Goal: Task Accomplishment & Management: Use online tool/utility

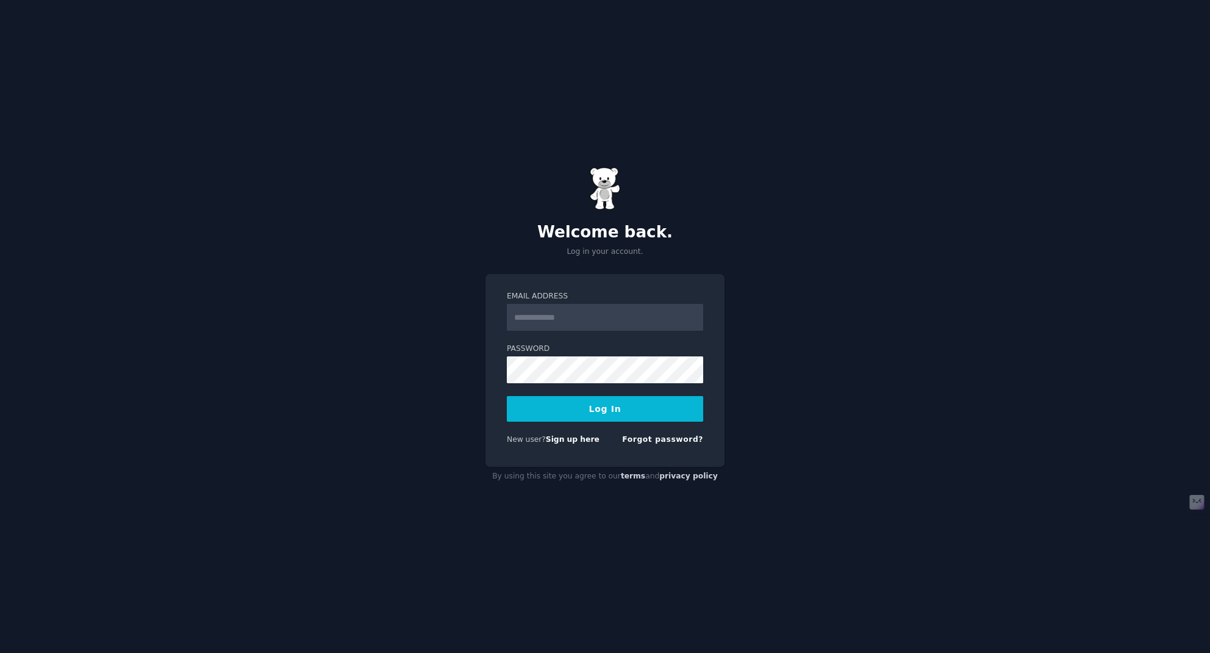
type input "**********"
click at [593, 409] on button "Log In" at bounding box center [605, 409] width 196 height 26
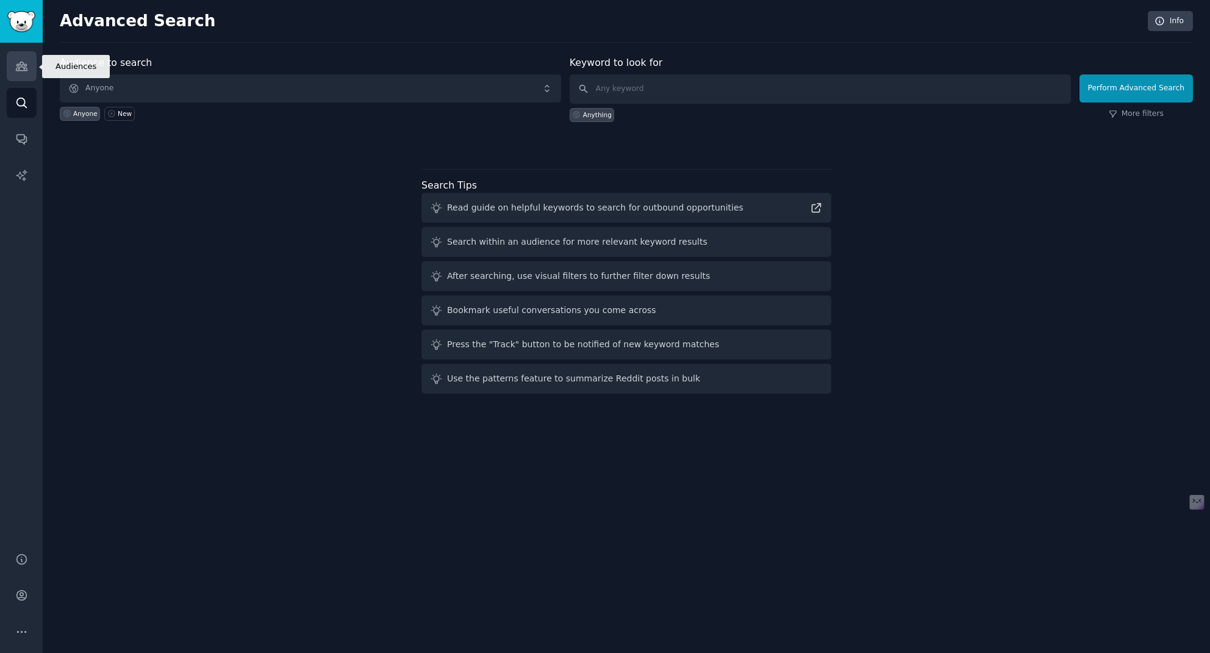
click at [22, 63] on icon "Sidebar" at bounding box center [21, 66] width 13 height 13
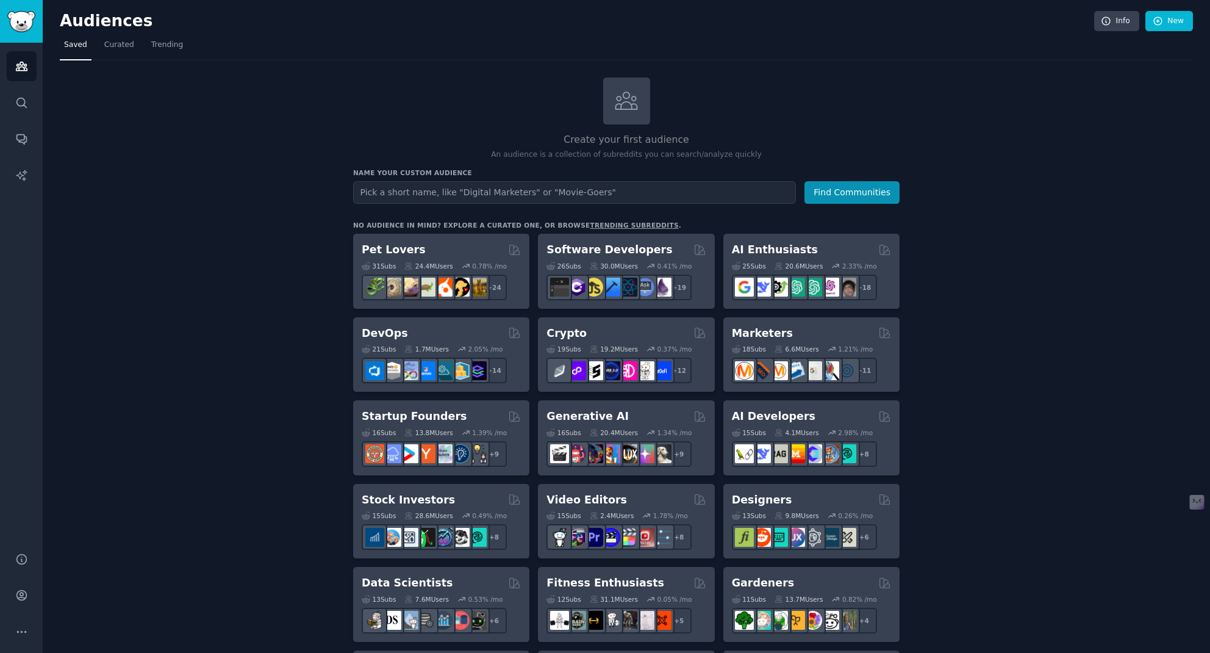
click at [115, 48] on span "Curated" at bounding box center [119, 45] width 30 height 11
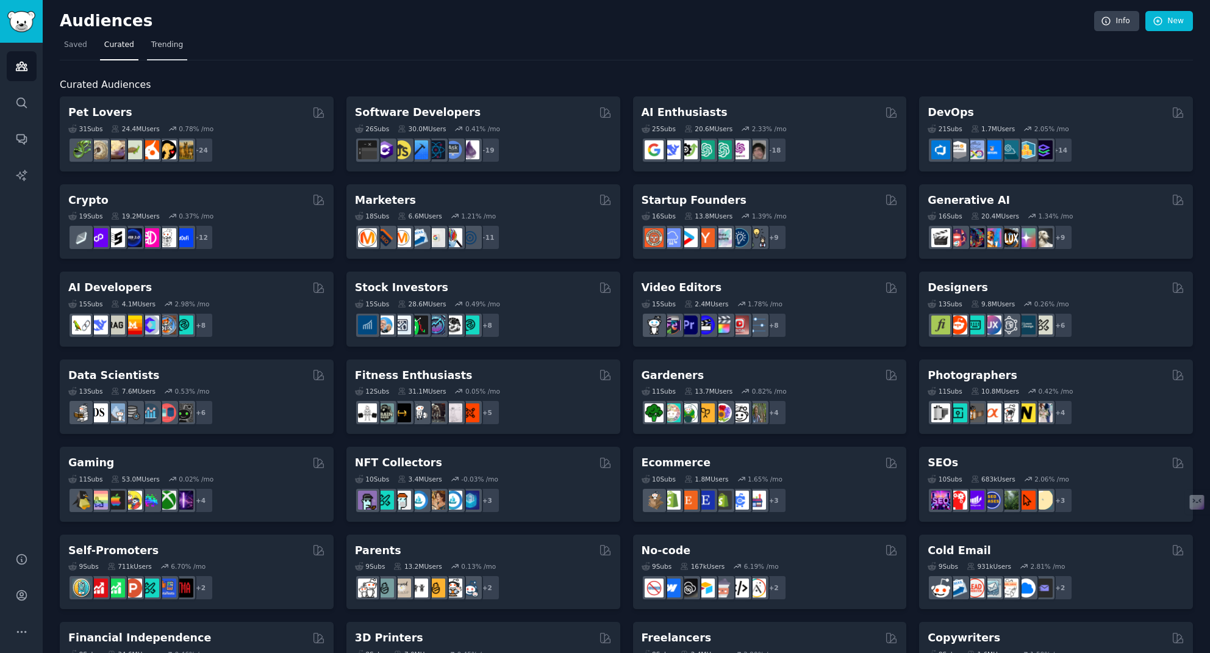
click at [162, 45] on span "Trending" at bounding box center [167, 45] width 32 height 11
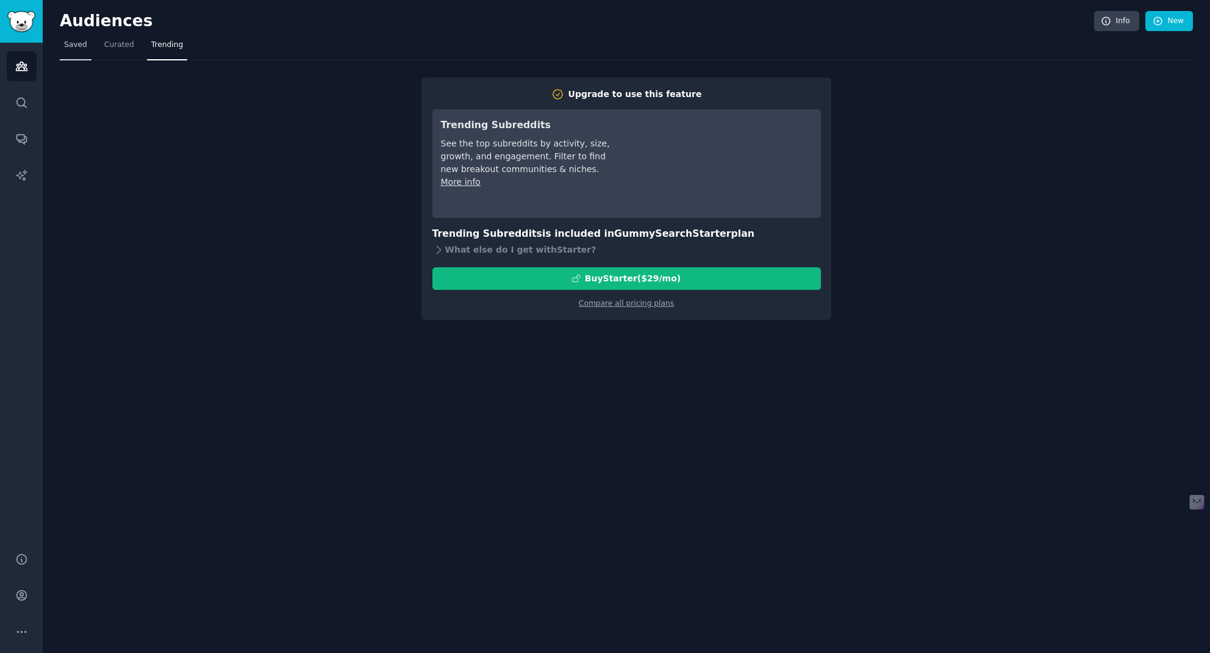
click at [80, 45] on span "Saved" at bounding box center [75, 45] width 23 height 11
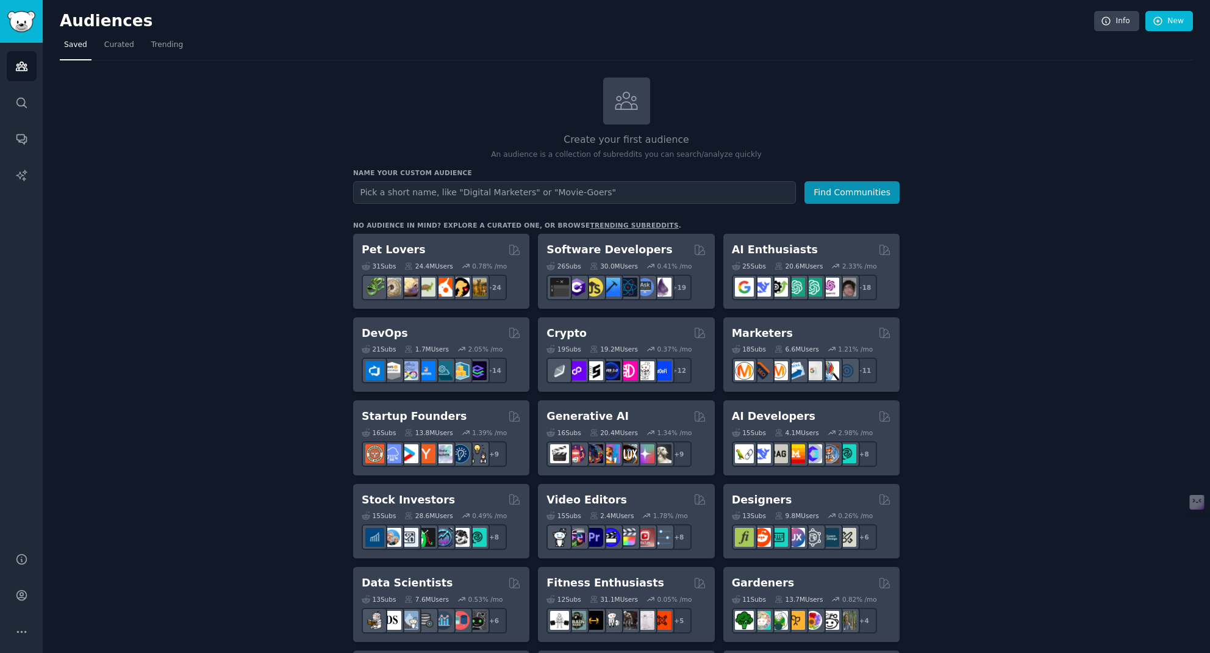
click at [21, 100] on icon "Sidebar" at bounding box center [21, 102] width 13 height 13
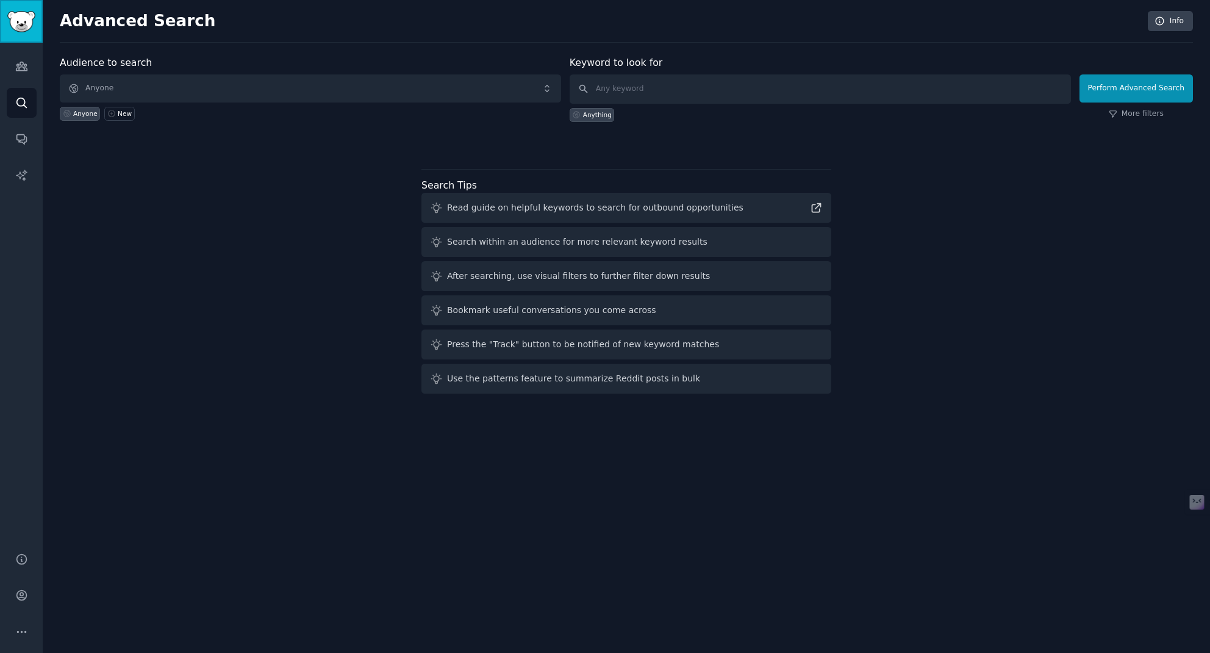
click at [16, 21] on img "Sidebar" at bounding box center [21, 21] width 28 height 21
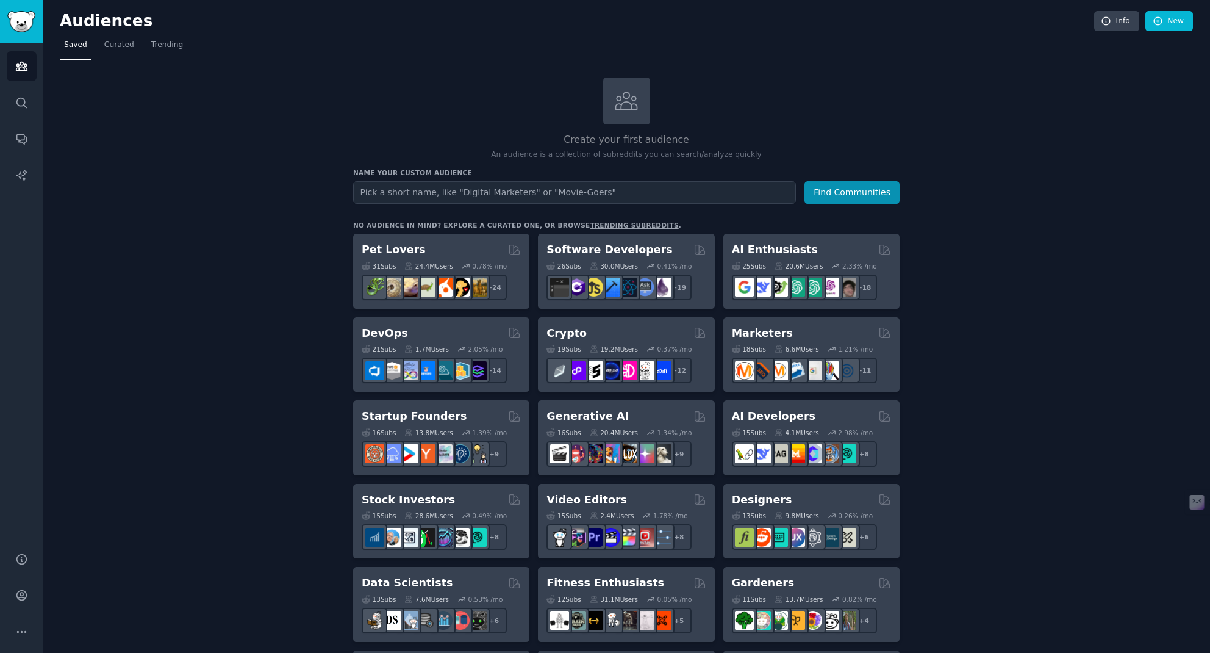
click at [126, 45] on span "Curated" at bounding box center [119, 45] width 30 height 11
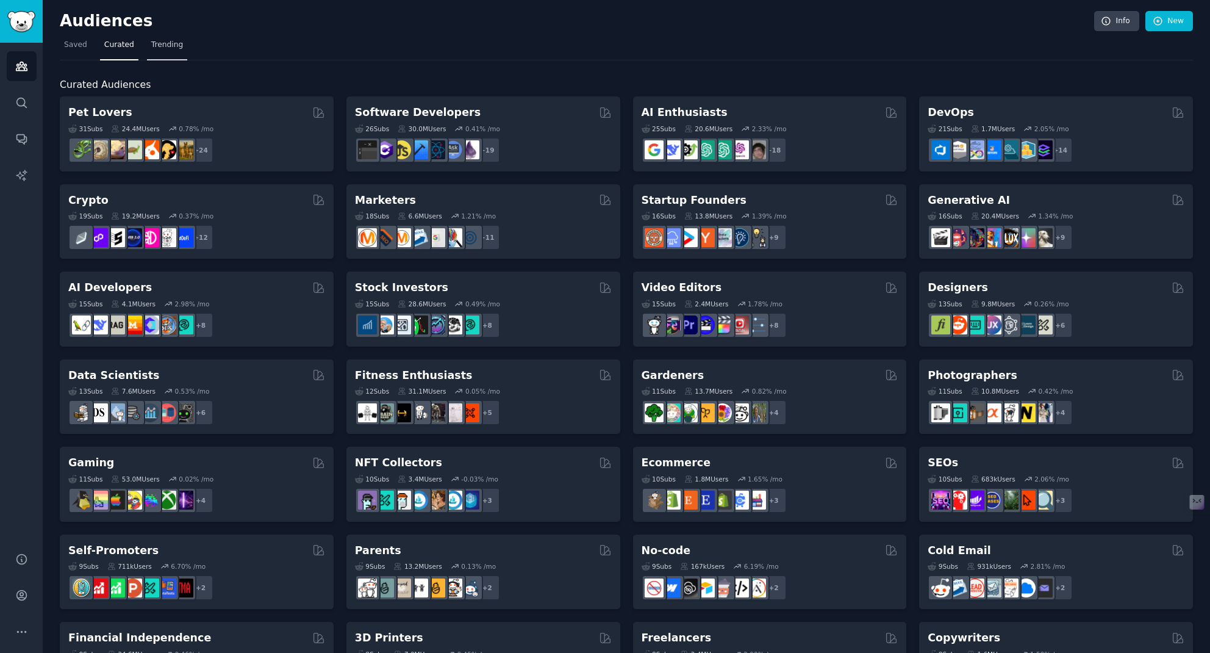
click at [165, 48] on span "Trending" at bounding box center [167, 45] width 32 height 11
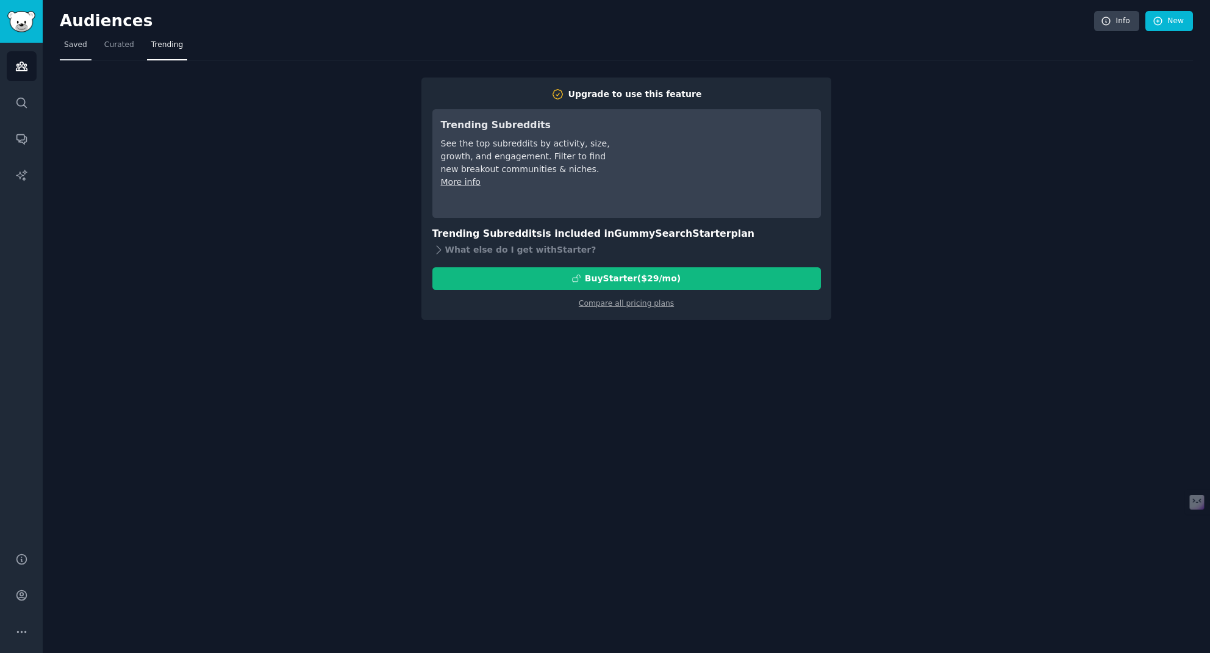
click at [76, 46] on span "Saved" at bounding box center [75, 45] width 23 height 11
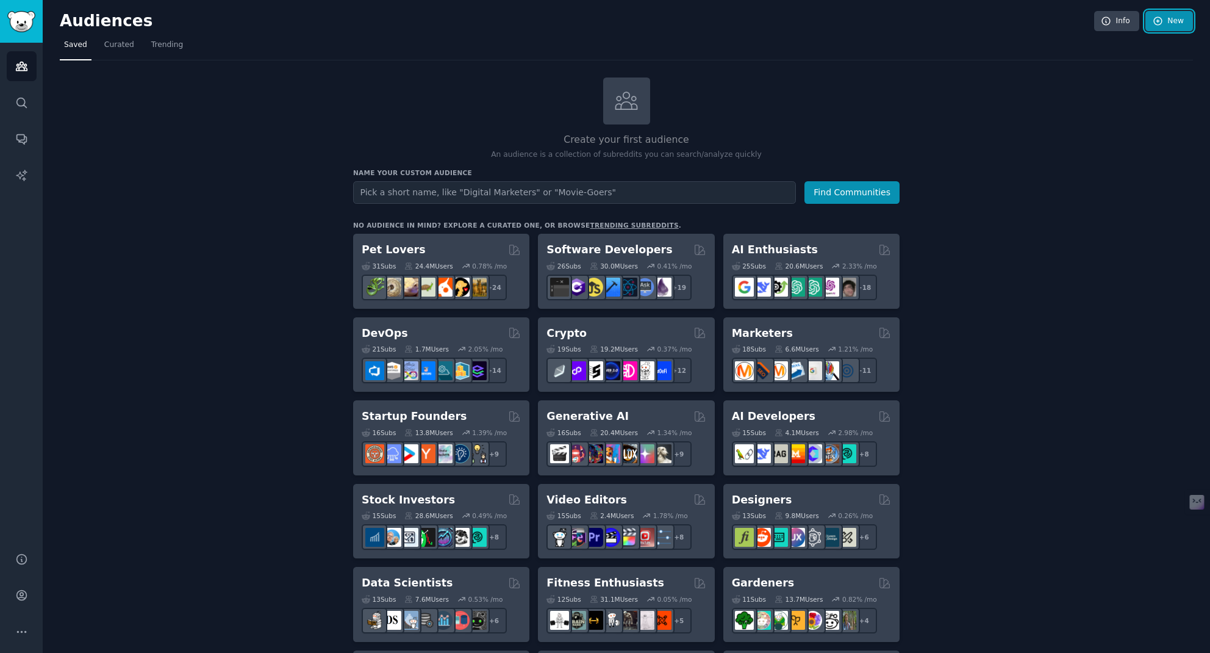
click at [1165, 27] on link "New" at bounding box center [1169, 21] width 48 height 21
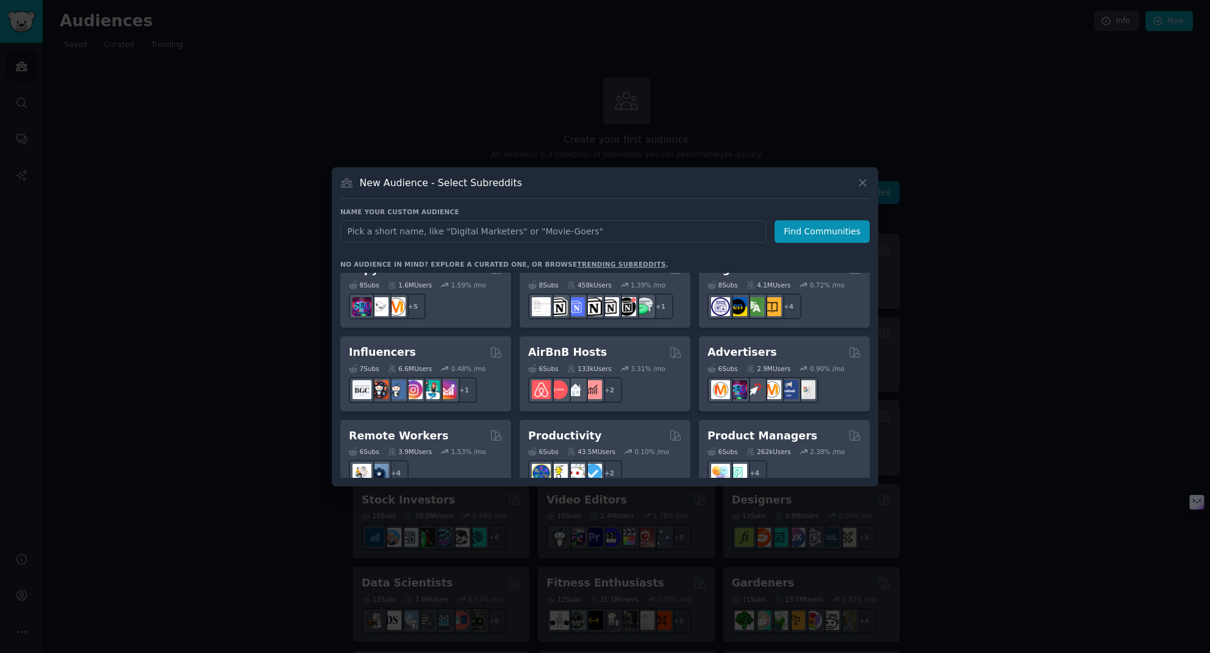
scroll to position [952, 0]
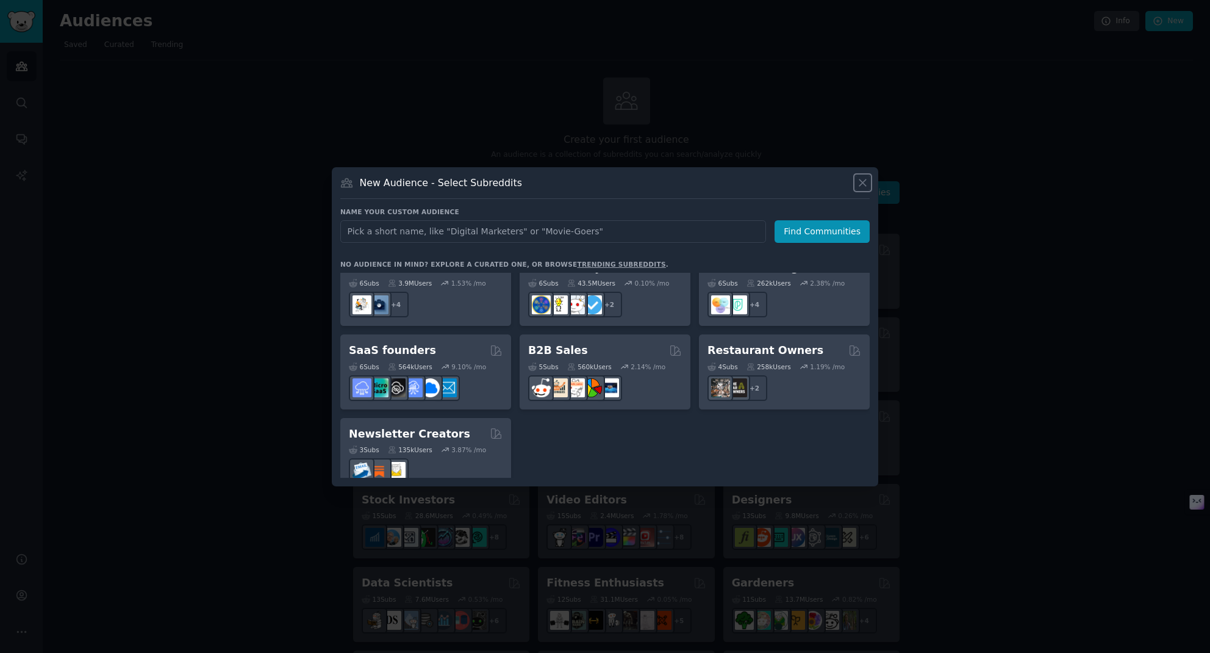
click at [865, 188] on button at bounding box center [863, 183] width 14 height 14
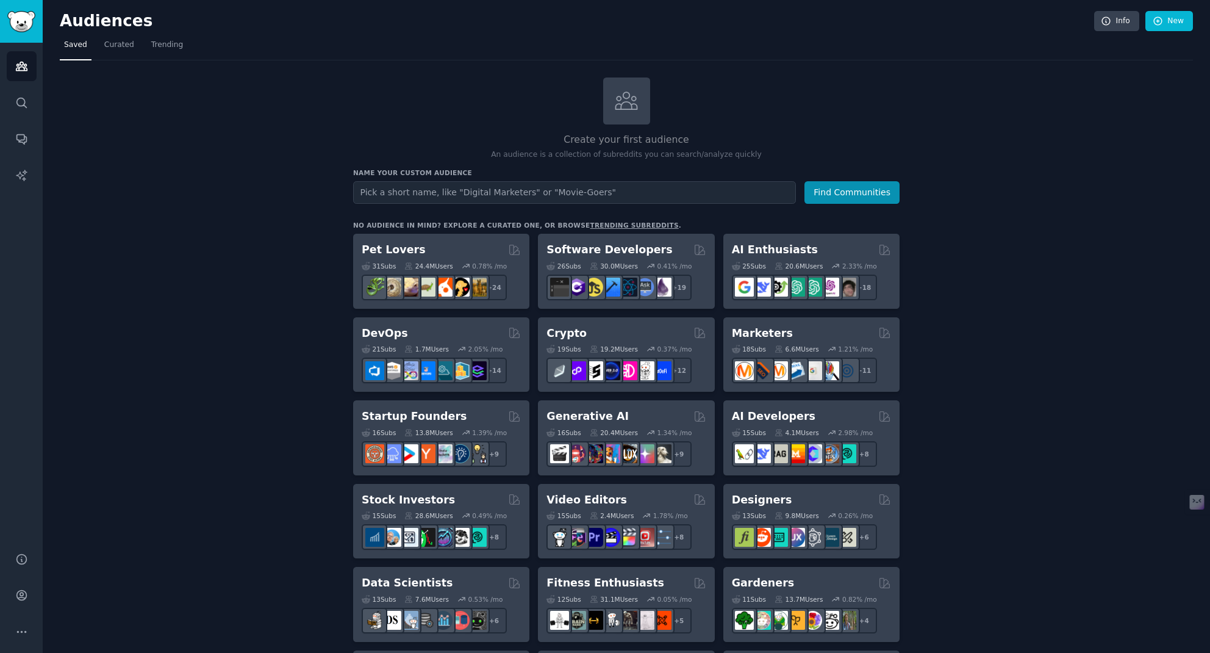
click at [590, 224] on link "trending subreddits" at bounding box center [634, 224] width 88 height 7
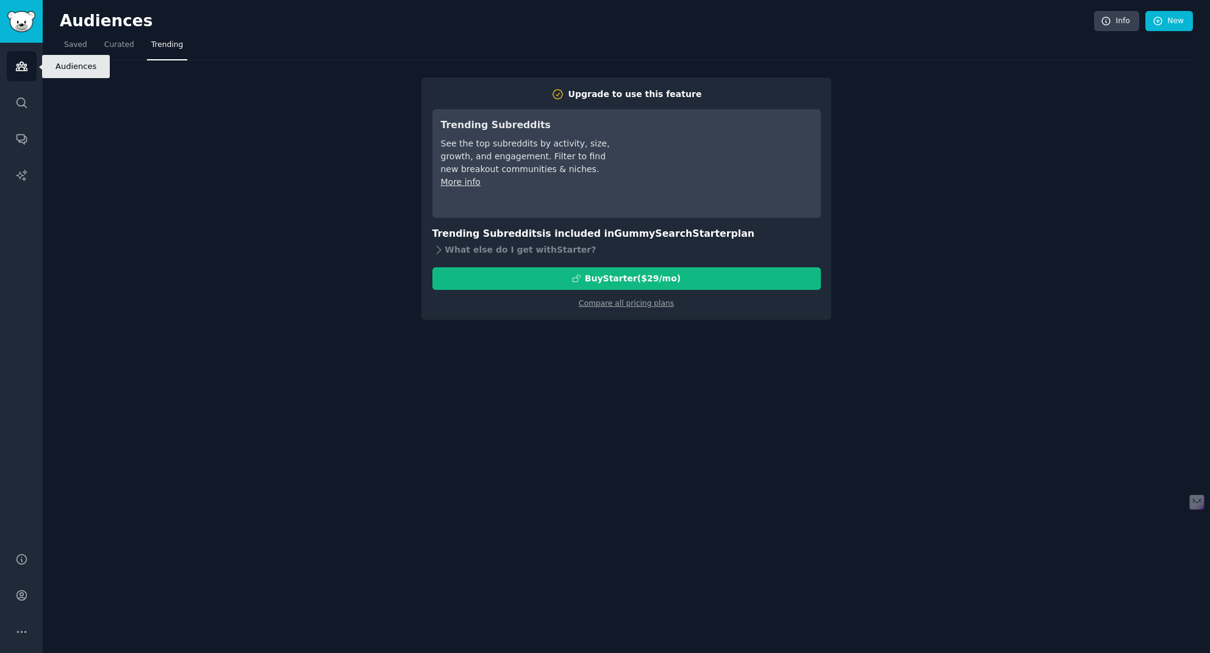
click at [22, 69] on icon "Sidebar" at bounding box center [21, 66] width 13 height 13
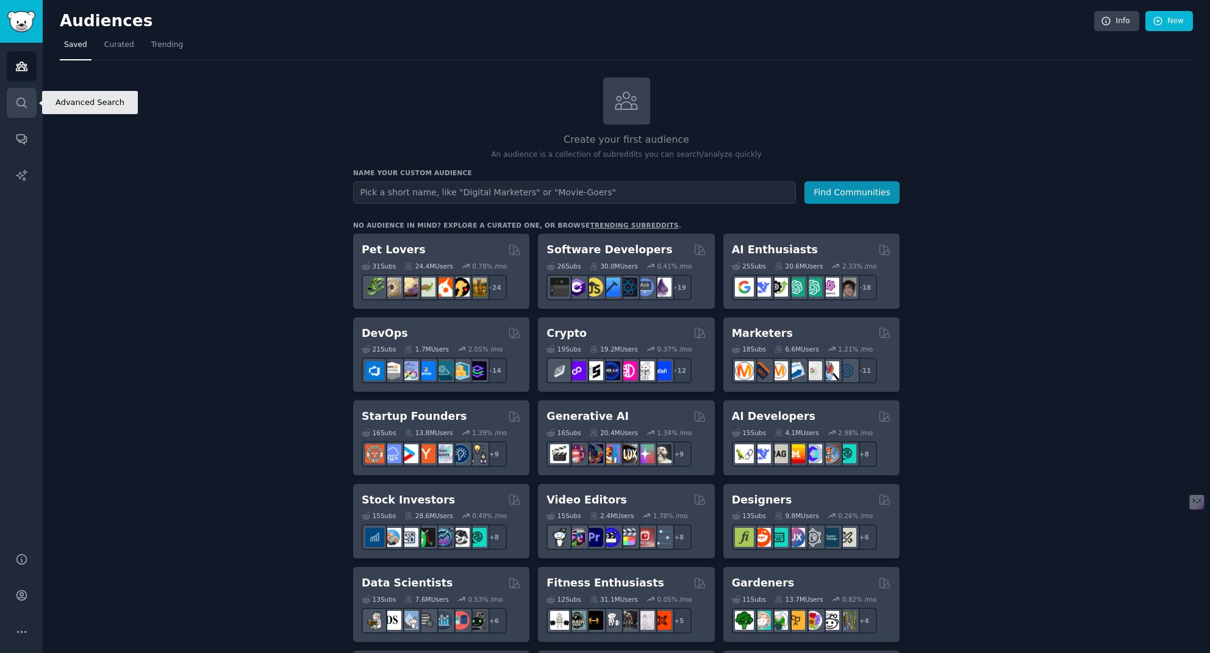
click at [13, 104] on link "Search" at bounding box center [22, 103] width 30 height 30
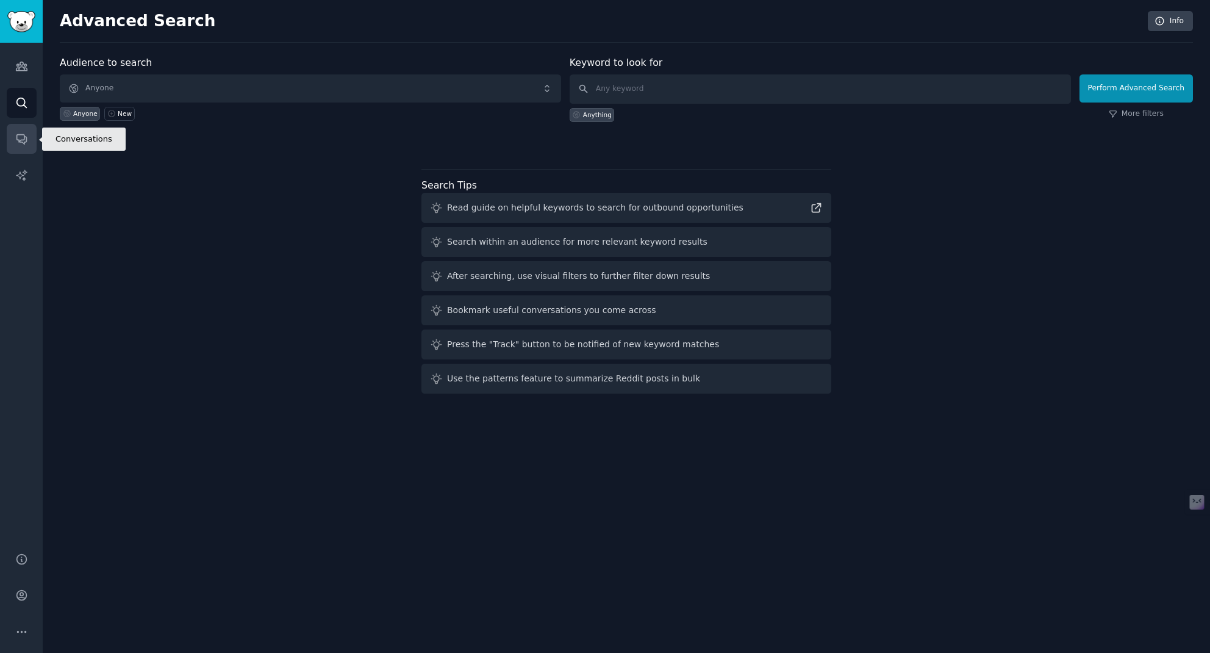
click at [21, 134] on icon "Sidebar" at bounding box center [21, 138] width 13 height 13
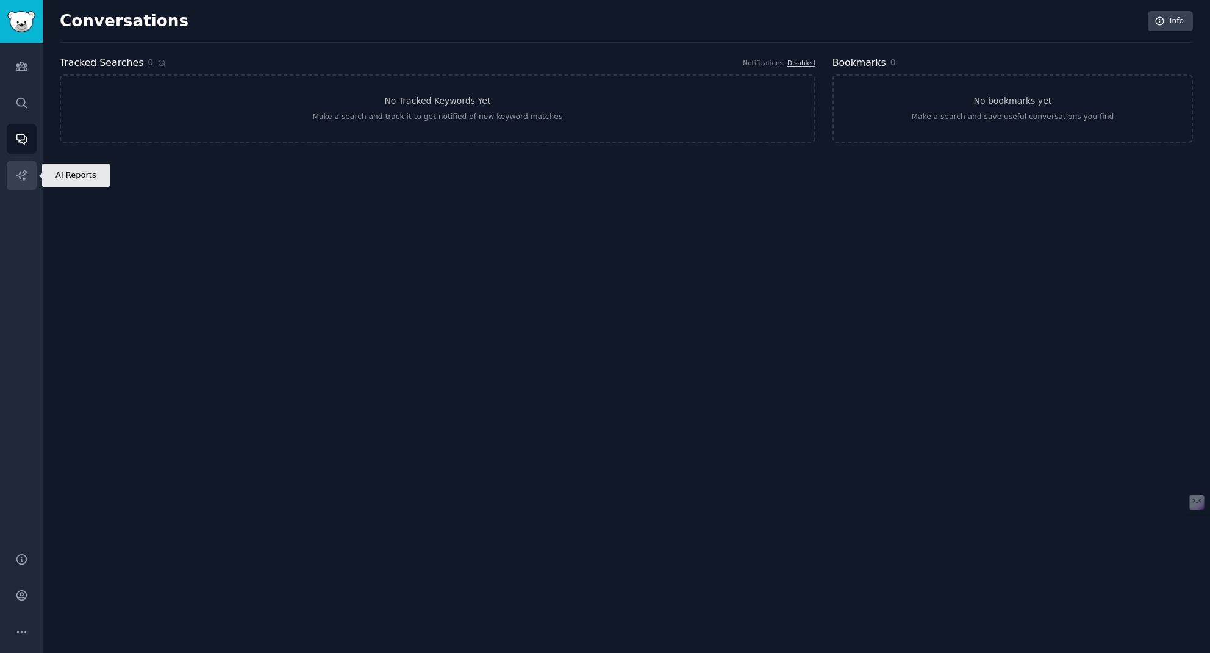
click at [23, 169] on icon "Sidebar" at bounding box center [21, 175] width 13 height 13
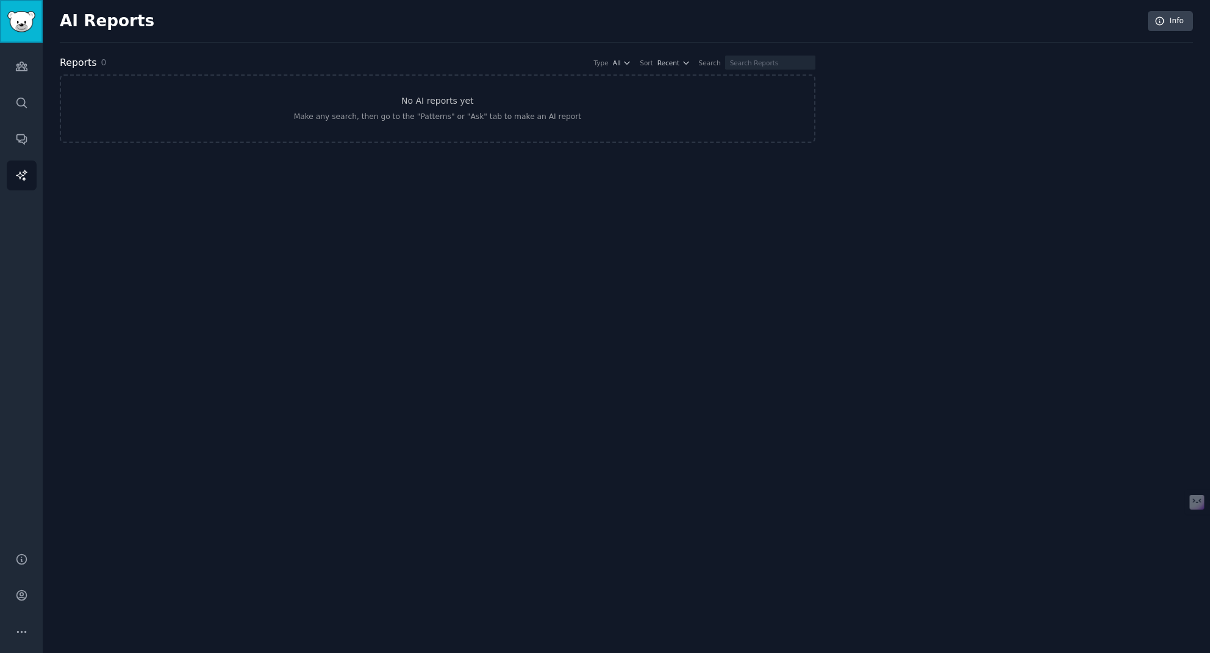
click at [9, 4] on link "Sidebar" at bounding box center [21, 21] width 43 height 43
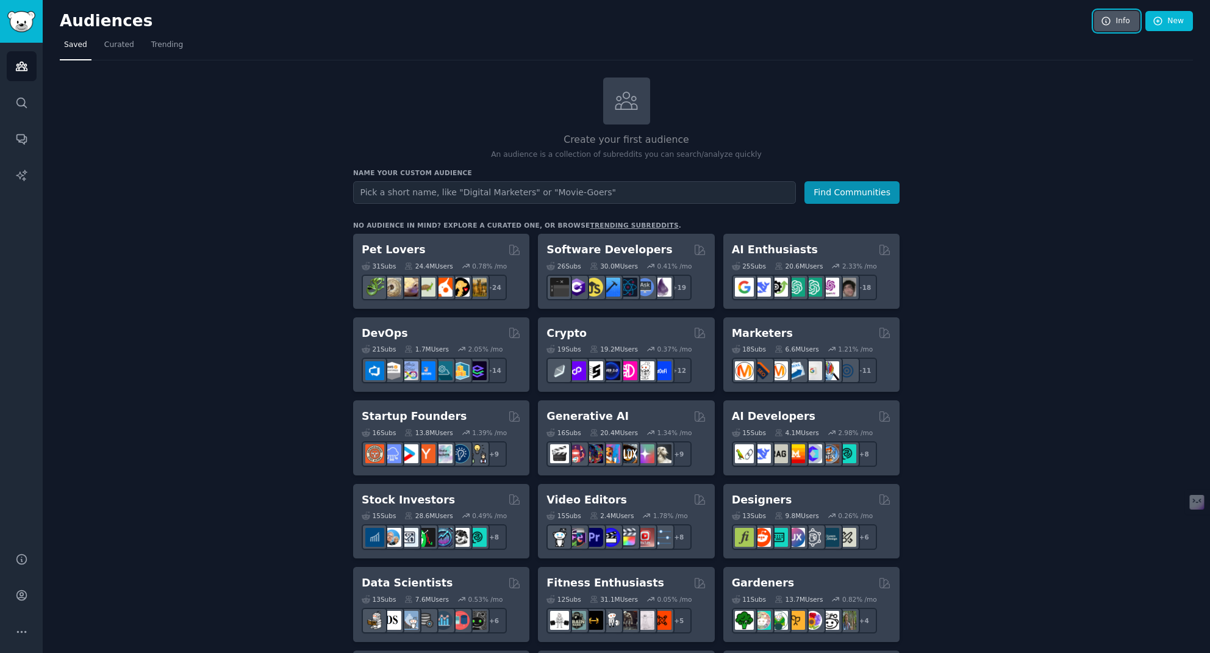
click at [1121, 15] on link "Info" at bounding box center [1116, 21] width 45 height 21
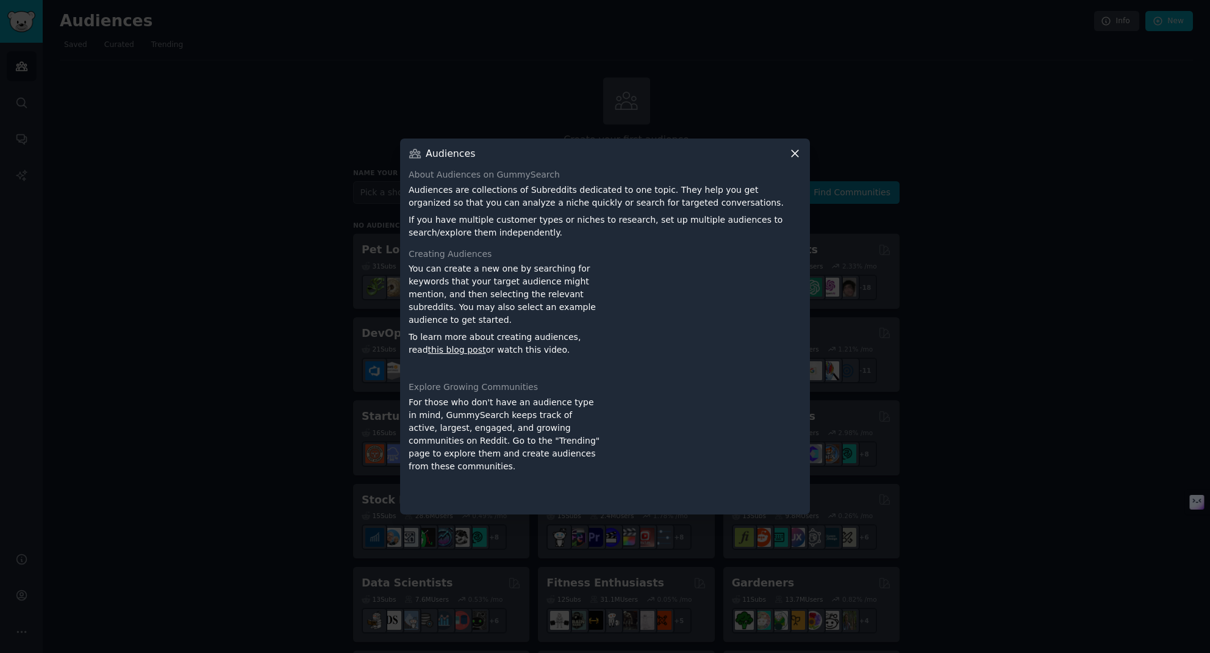
click at [796, 154] on icon at bounding box center [795, 153] width 13 height 13
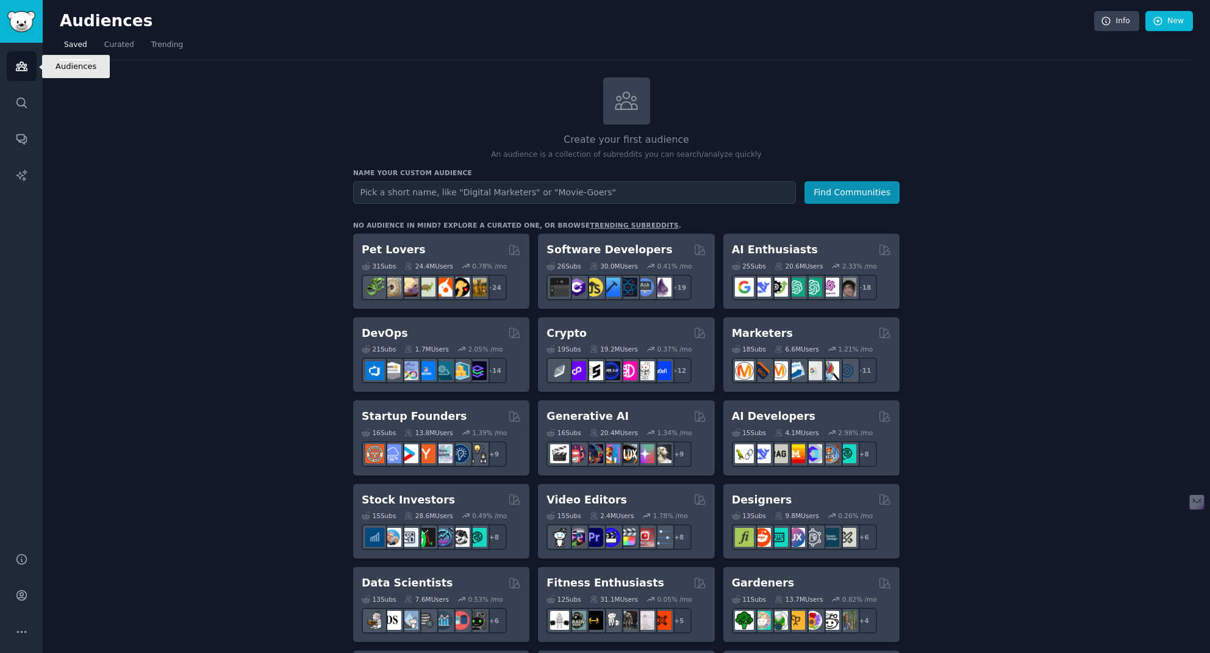
click at [22, 60] on icon "Sidebar" at bounding box center [21, 66] width 13 height 13
click at [18, 97] on icon "Sidebar" at bounding box center [21, 102] width 13 height 13
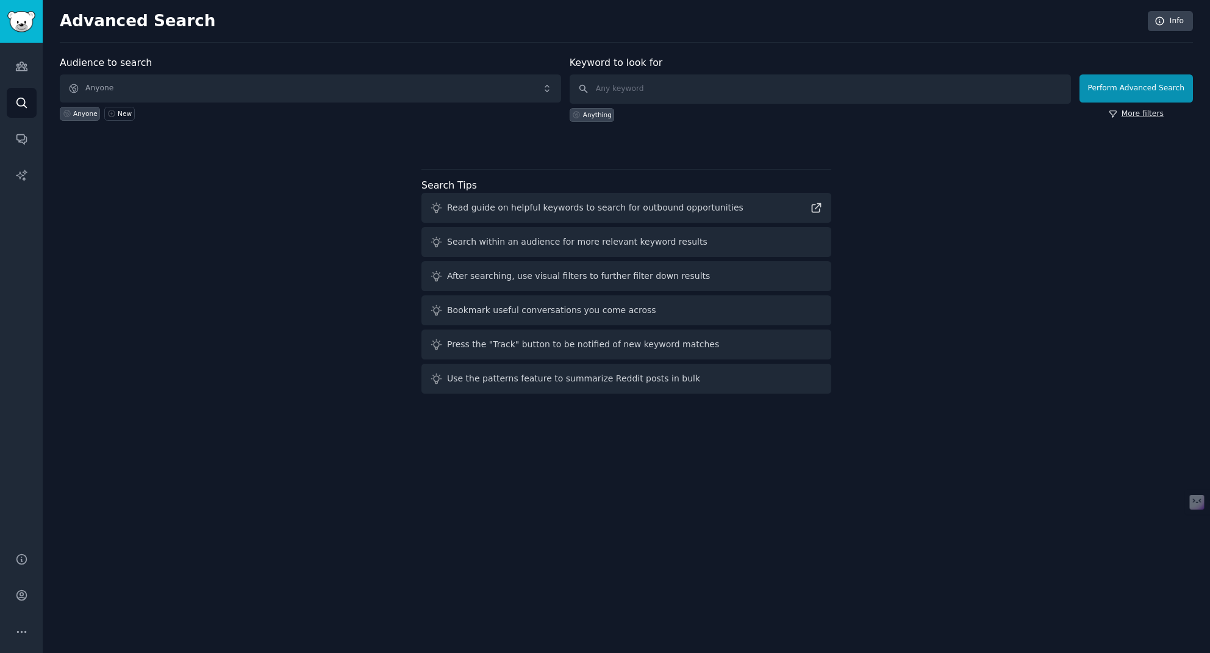
click at [1129, 112] on link "More filters" at bounding box center [1136, 114] width 55 height 11
click at [23, 66] on icon "Sidebar" at bounding box center [21, 66] width 11 height 9
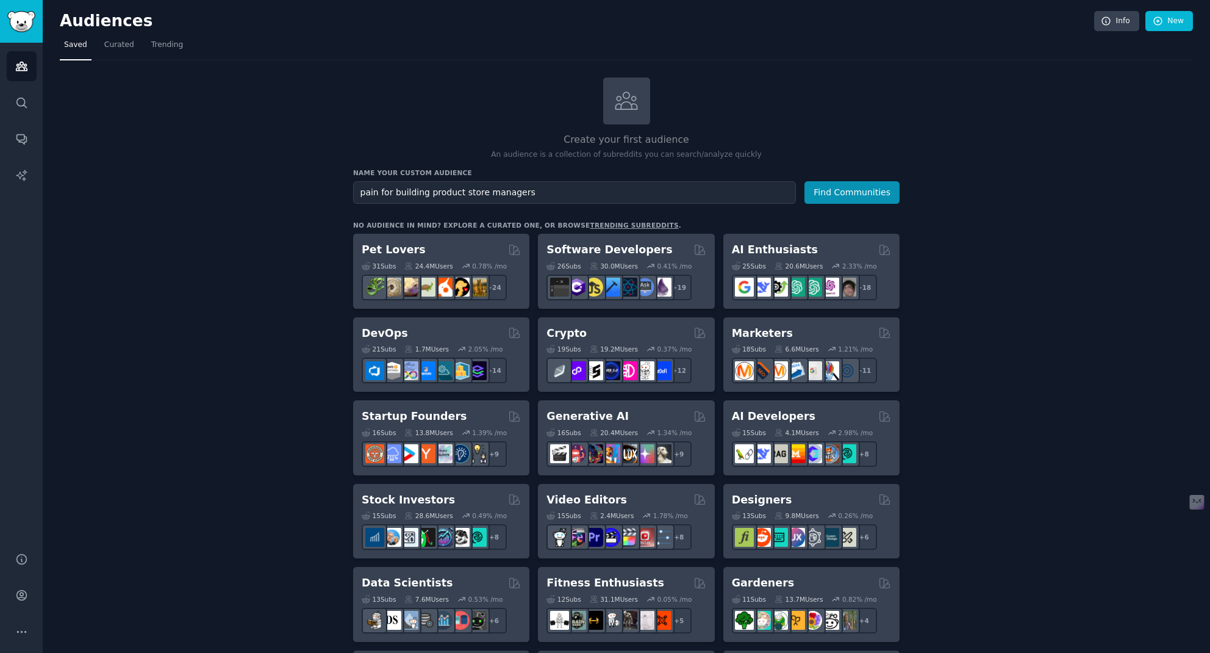
type input "pain for building product store managers"
click at [804, 181] on button "Find Communities" at bounding box center [851, 192] width 95 height 23
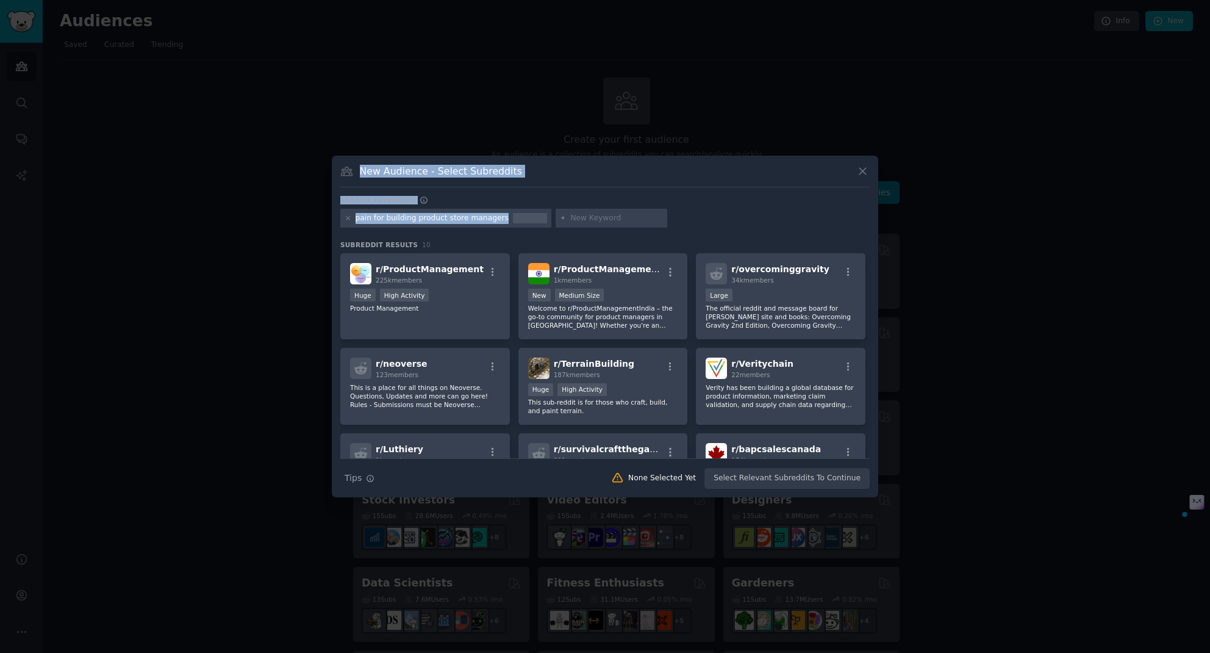
drag, startPoint x: 505, startPoint y: 215, endPoint x: 328, endPoint y: 227, distance: 177.2
click at [328, 227] on div "​ New Audience - Select Subreddits Search keywords Try a 2-4 keywords your audi…" at bounding box center [604, 326] width 1201 height 653
click at [862, 170] on icon at bounding box center [862, 171] width 13 height 13
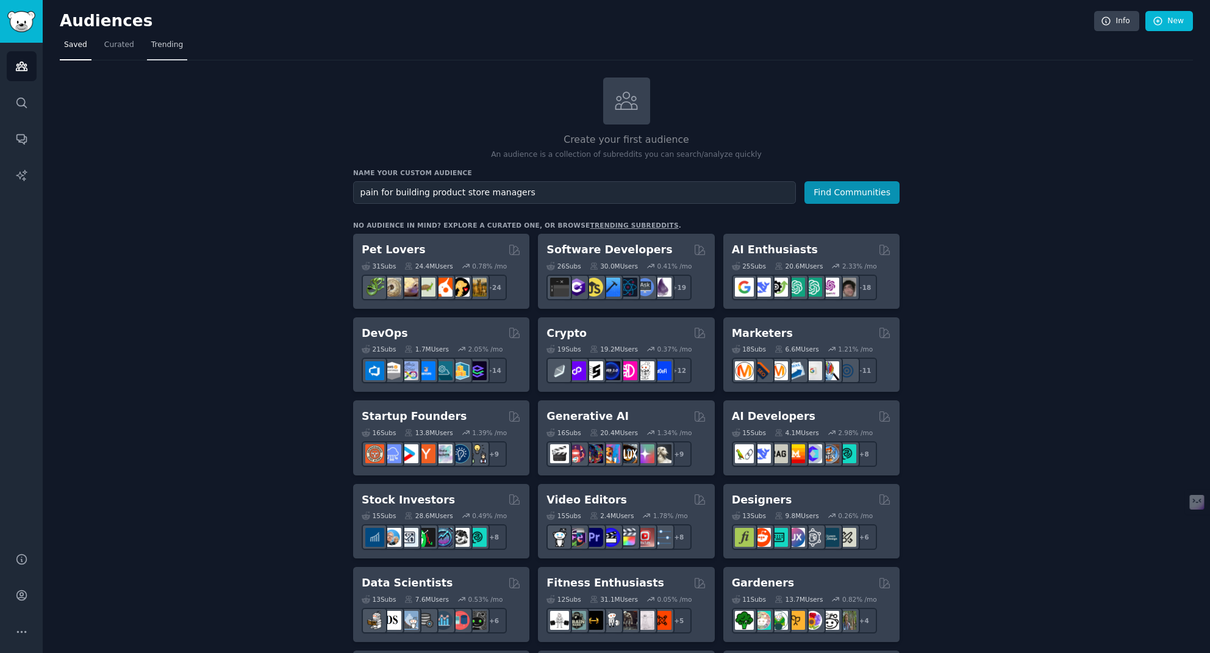
click at [163, 44] on span "Trending" at bounding box center [167, 45] width 32 height 11
